Goal: Find specific fact: Locate a discrete piece of known information

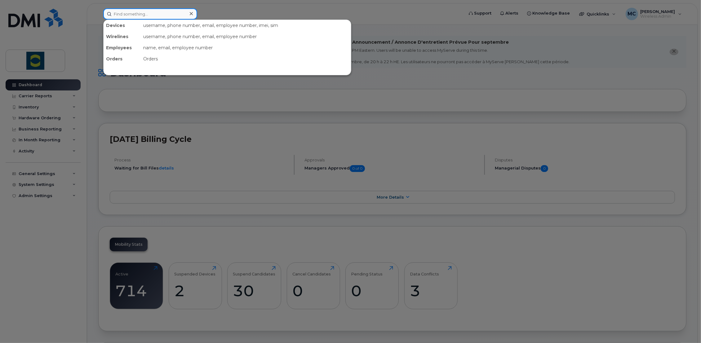
click at [128, 13] on input at bounding box center [150, 13] width 94 height 11
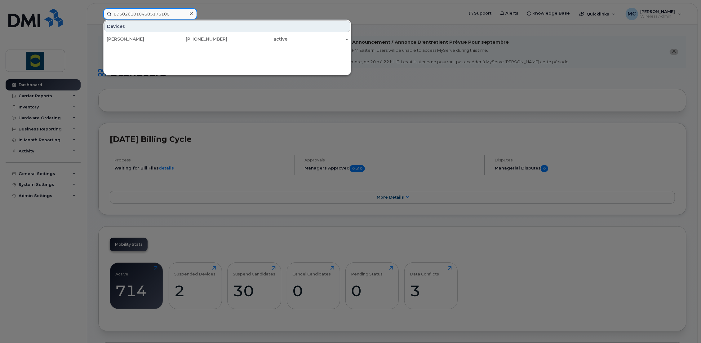
type input "89302610104385175100"
click at [192, 13] on icon at bounding box center [191, 13] width 3 height 5
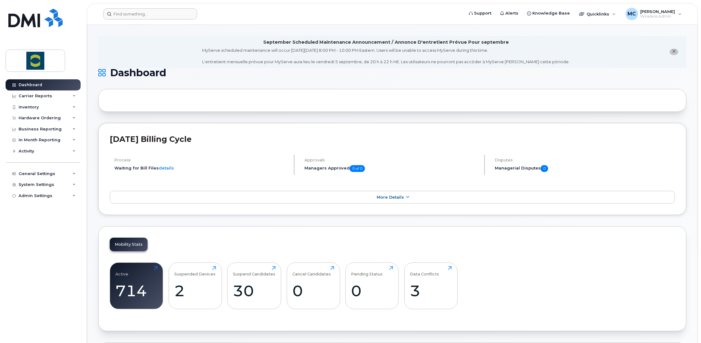
click at [237, 8] on header "Support Alerts Knowledge Base Quicklinks Suspend / Cancel Device Change SIM Car…" at bounding box center [392, 14] width 611 height 22
click at [122, 14] on input at bounding box center [150, 13] width 94 height 11
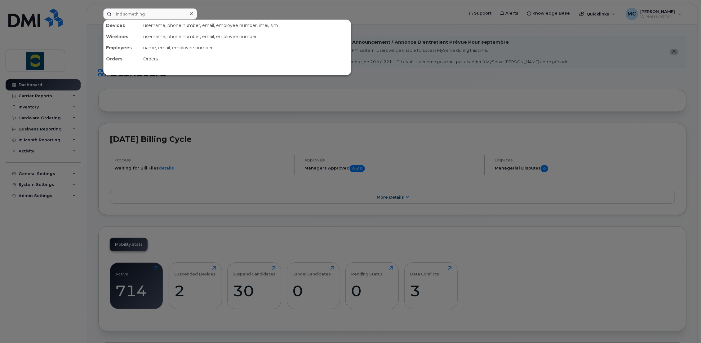
click at [238, 6] on div at bounding box center [350, 171] width 701 height 343
click at [163, 12] on input at bounding box center [150, 13] width 94 height 11
click at [242, 16] on div at bounding box center [350, 171] width 701 height 343
